Goal: Task Accomplishment & Management: Complete application form

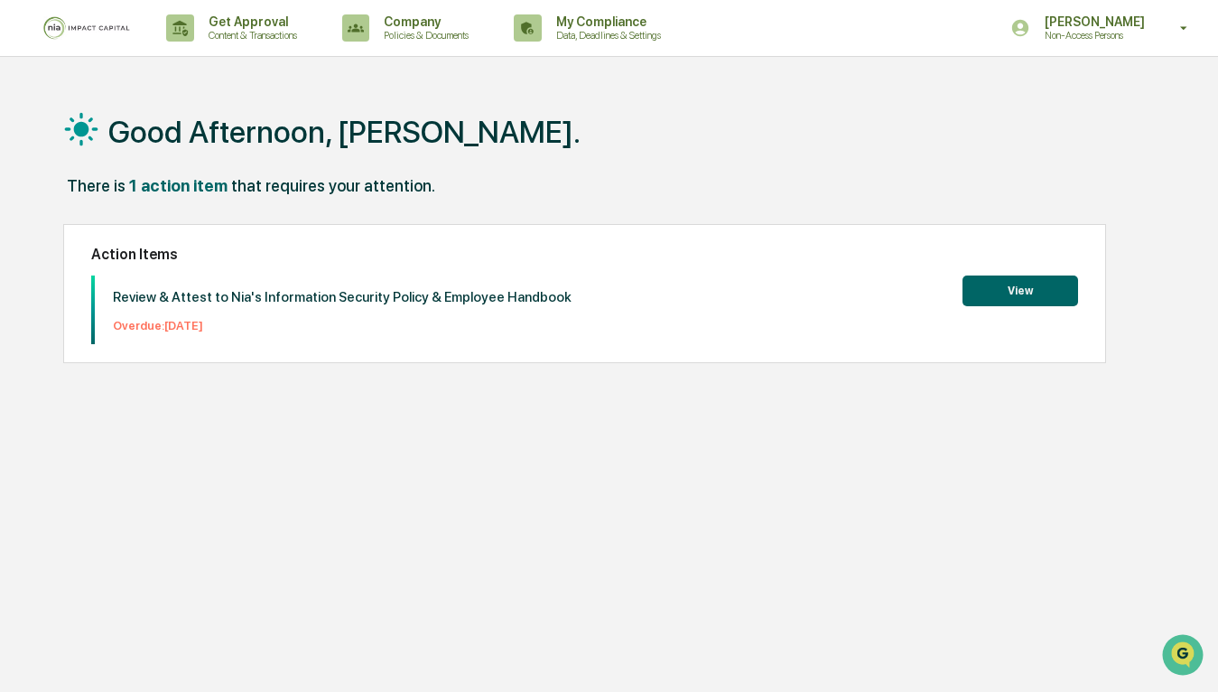
click at [1035, 293] on button "View" at bounding box center [1020, 290] width 116 height 31
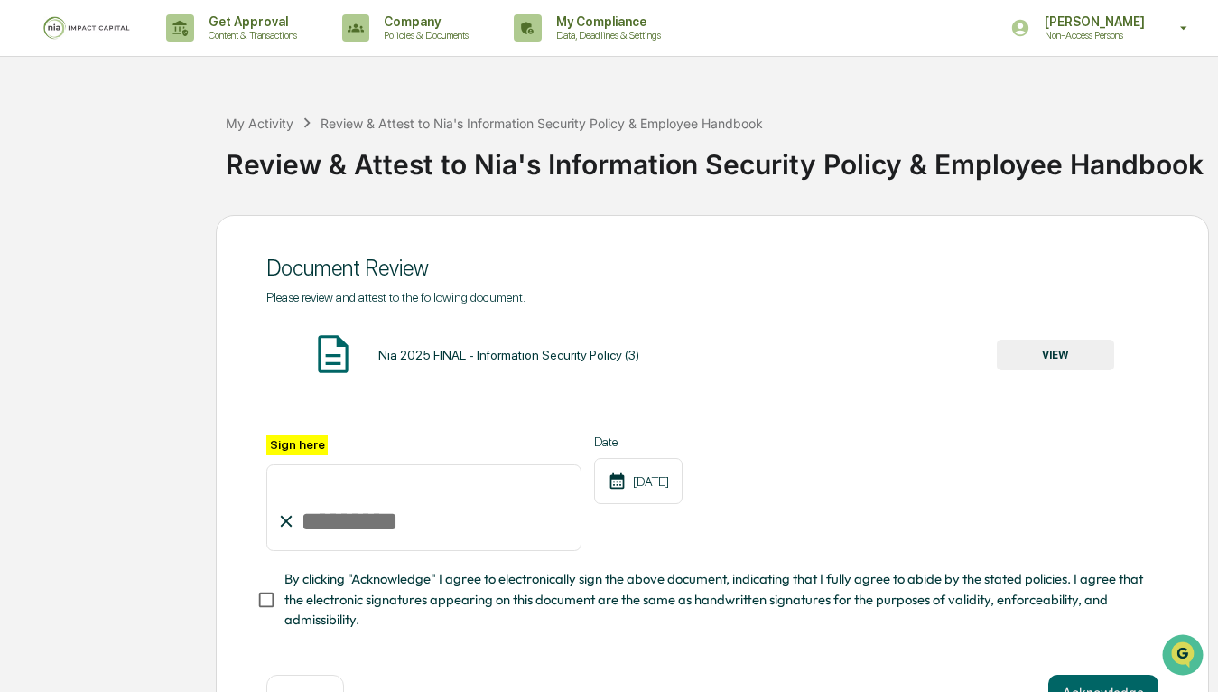
click at [332, 522] on input "Sign here" at bounding box center [423, 507] width 315 height 87
type input "**********"
click at [256, 605] on div "**********" at bounding box center [712, 484] width 993 height 538
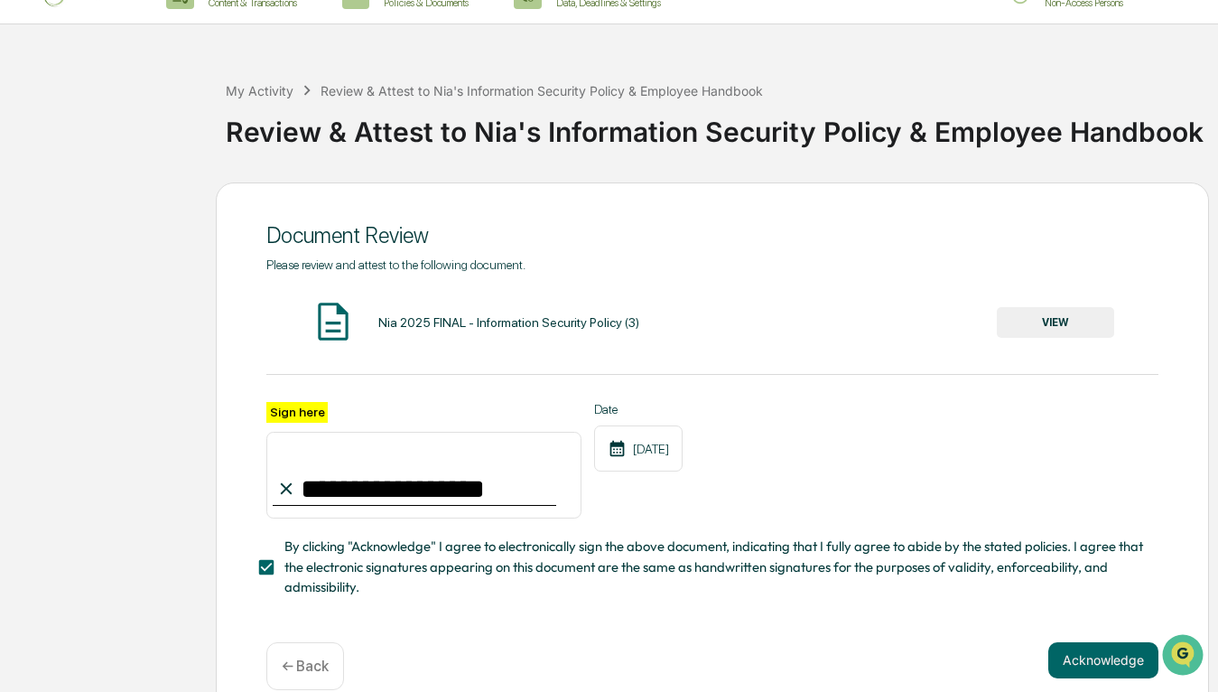
scroll to position [60, 0]
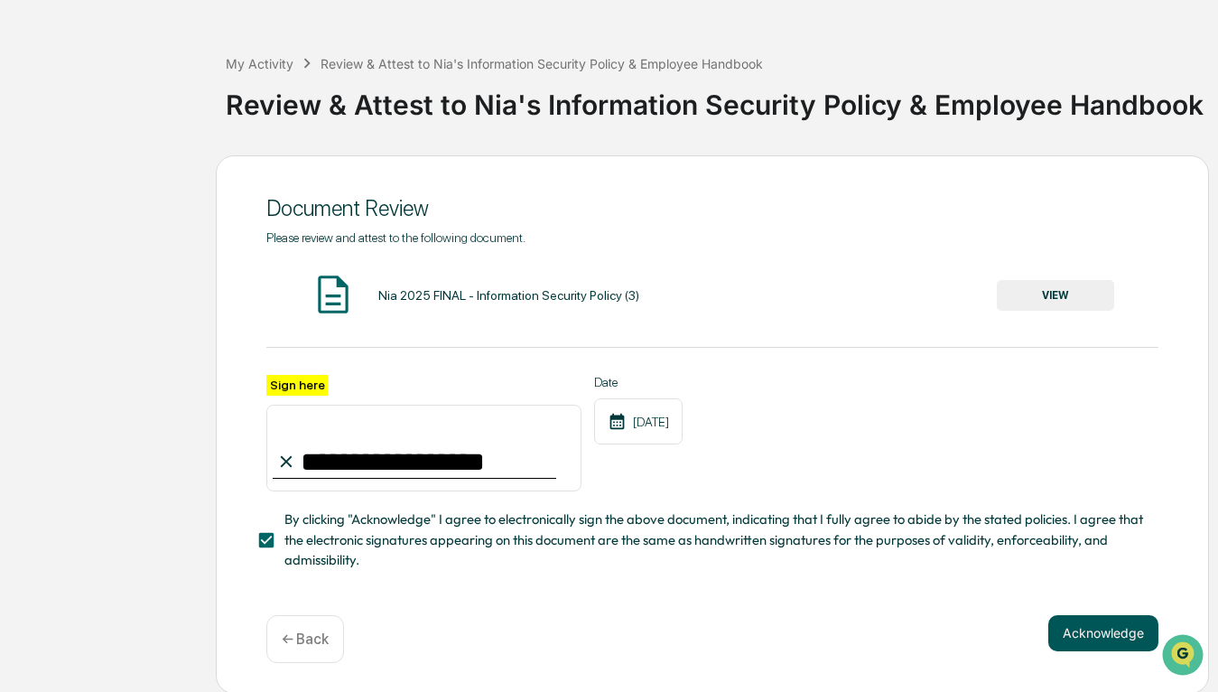
click at [1103, 631] on button "Acknowledge" at bounding box center [1103, 633] width 110 height 36
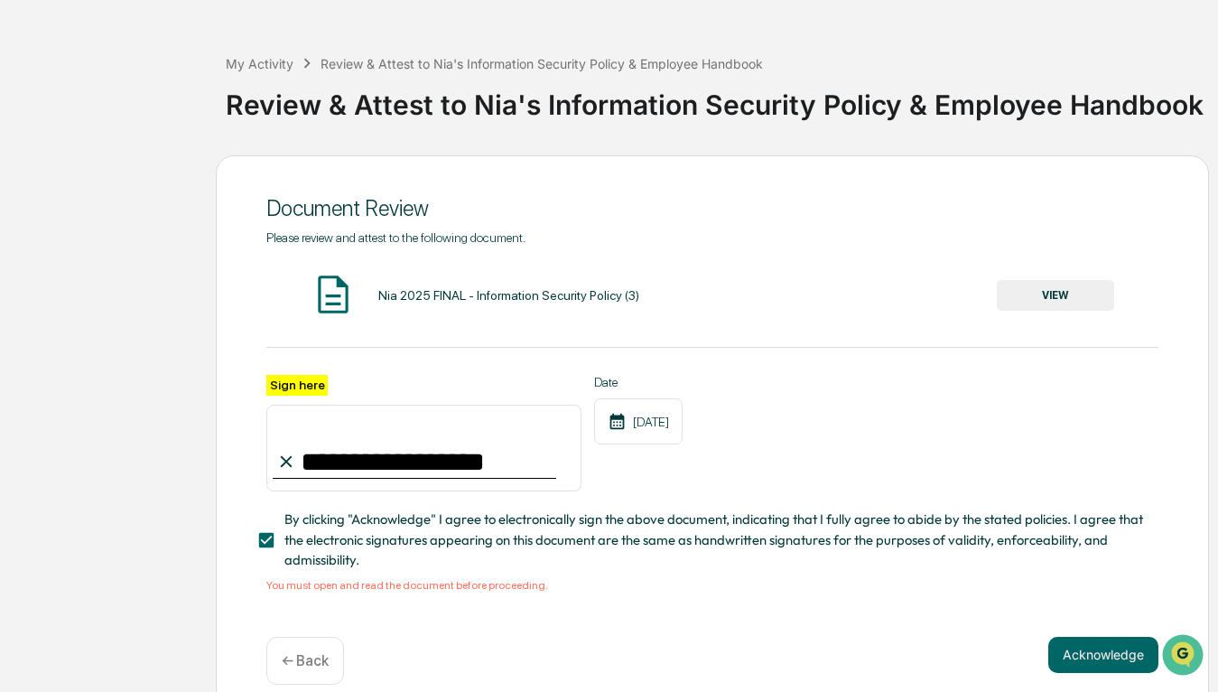
click at [1059, 295] on button "VIEW" at bounding box center [1055, 295] width 117 height 31
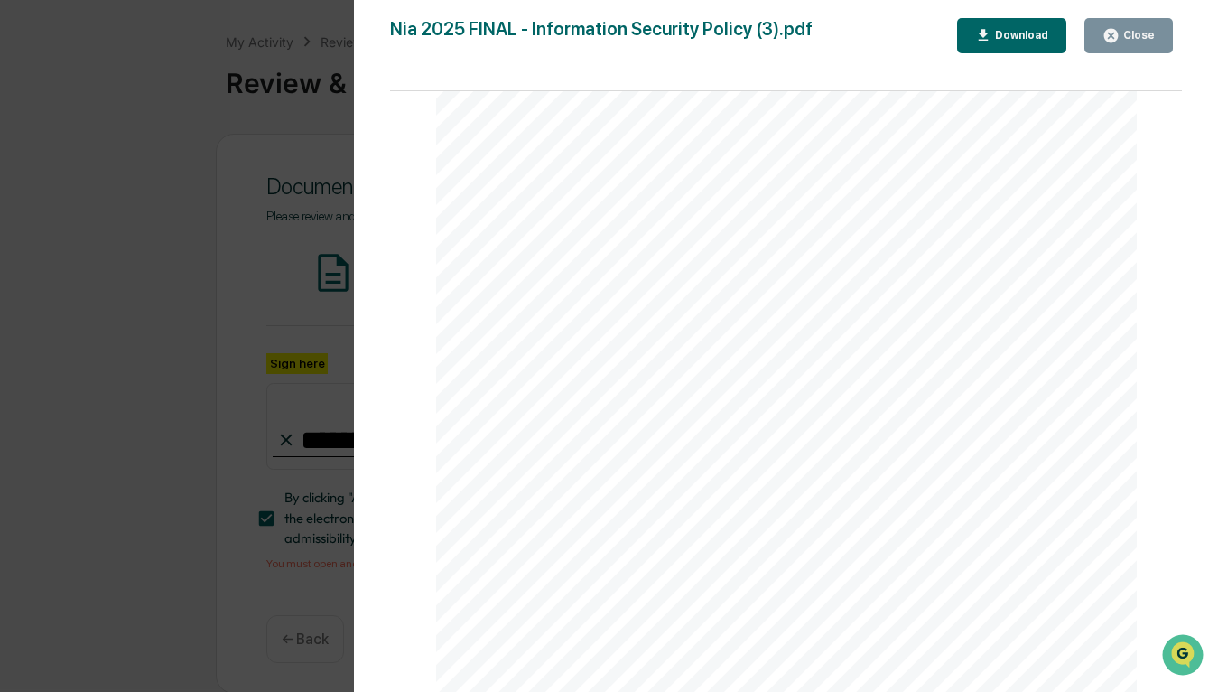
scroll to position [6846, 0]
click at [1125, 37] on div "Close" at bounding box center [1137, 35] width 35 height 13
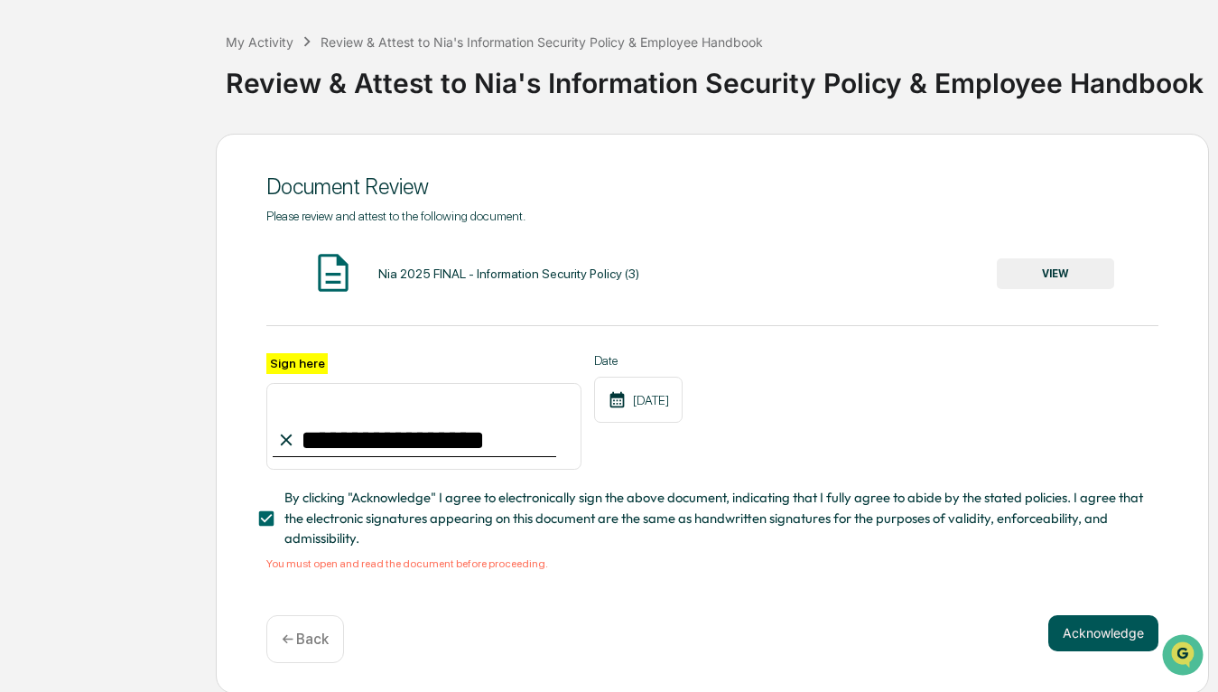
click at [1081, 626] on button "Acknowledge" at bounding box center [1103, 633] width 110 height 36
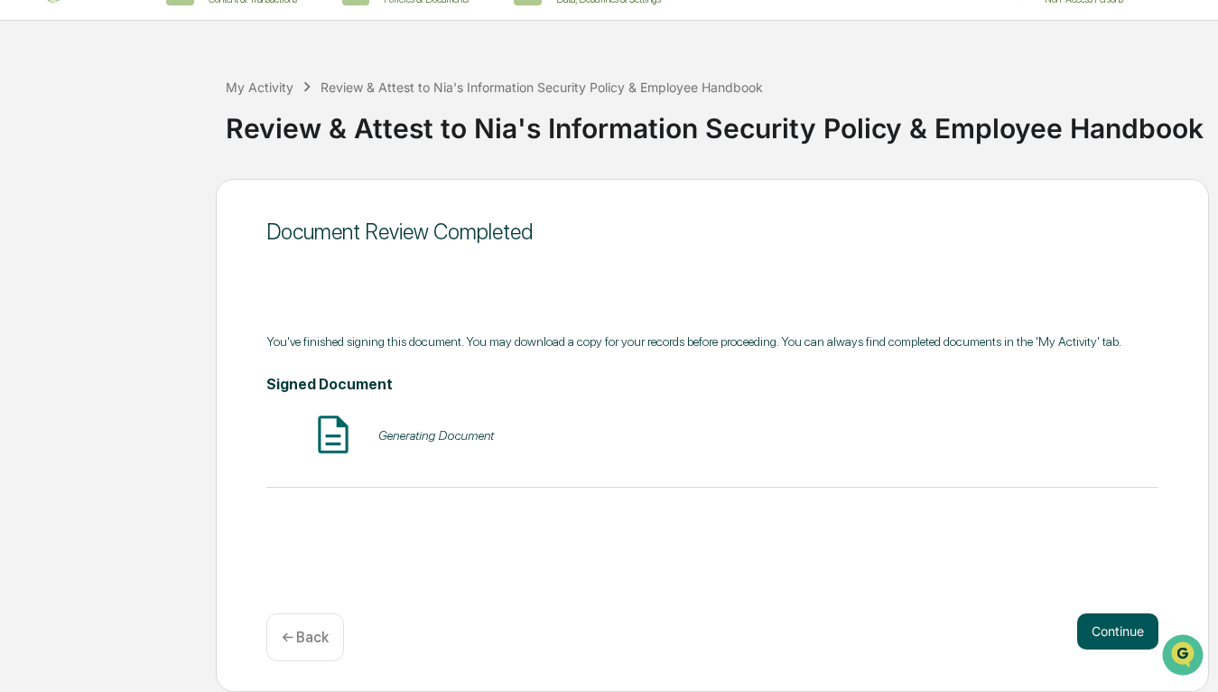
scroll to position [36, 0]
